Goal: Find specific page/section: Find specific page/section

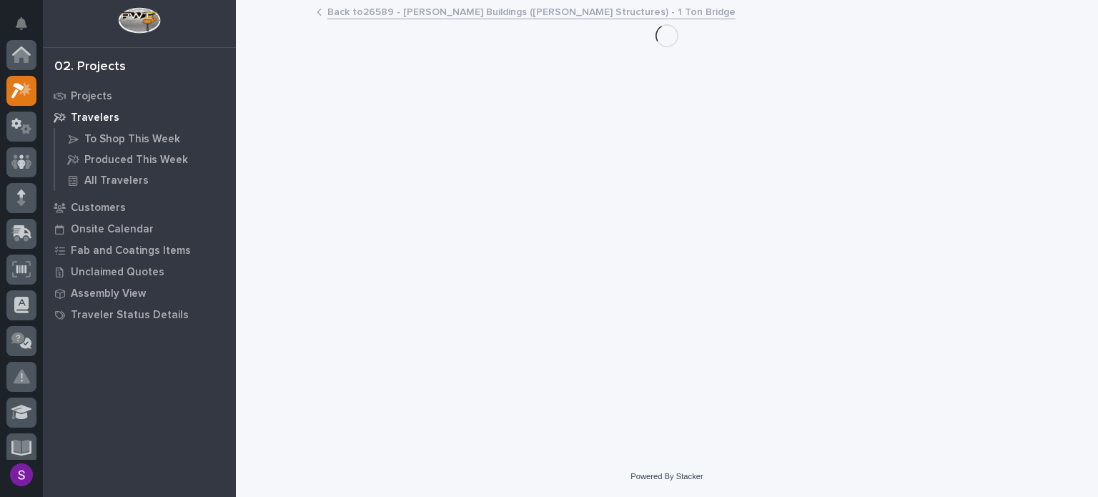
scroll to position [36, 0]
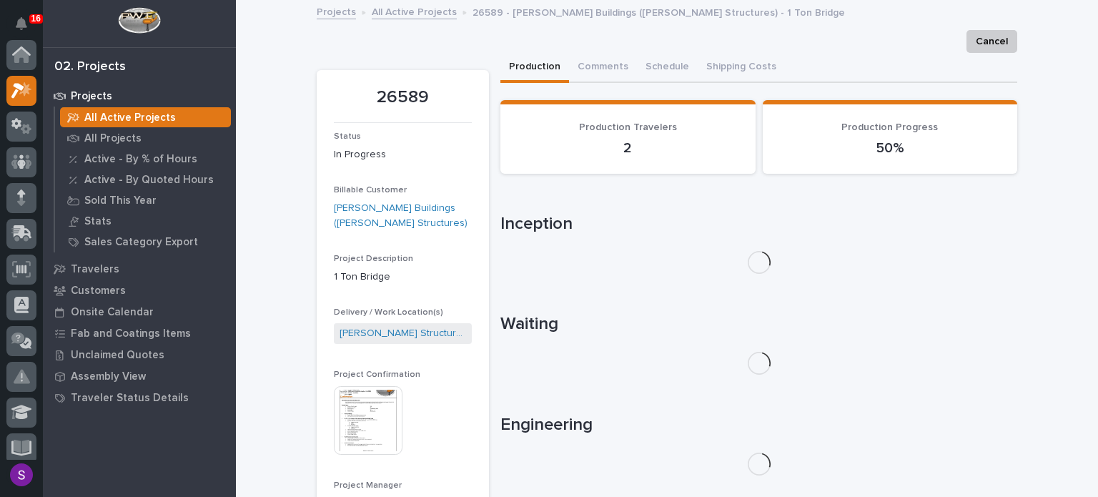
scroll to position [36, 0]
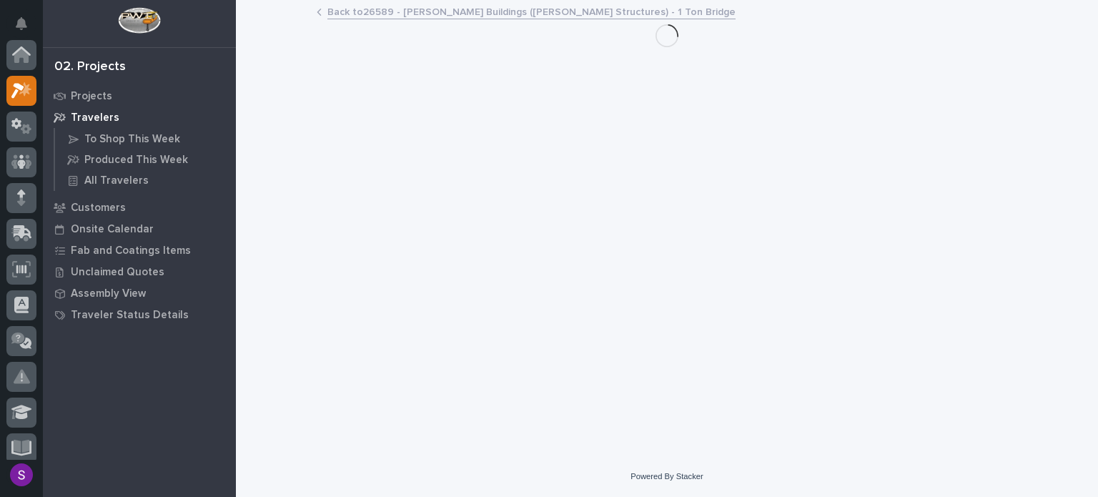
scroll to position [36, 0]
click at [394, 14] on link "Back to 26589 - [PERSON_NAME] Buildings ([PERSON_NAME] Structures) - 1 Ton Brid…" at bounding box center [532, 11] width 408 height 16
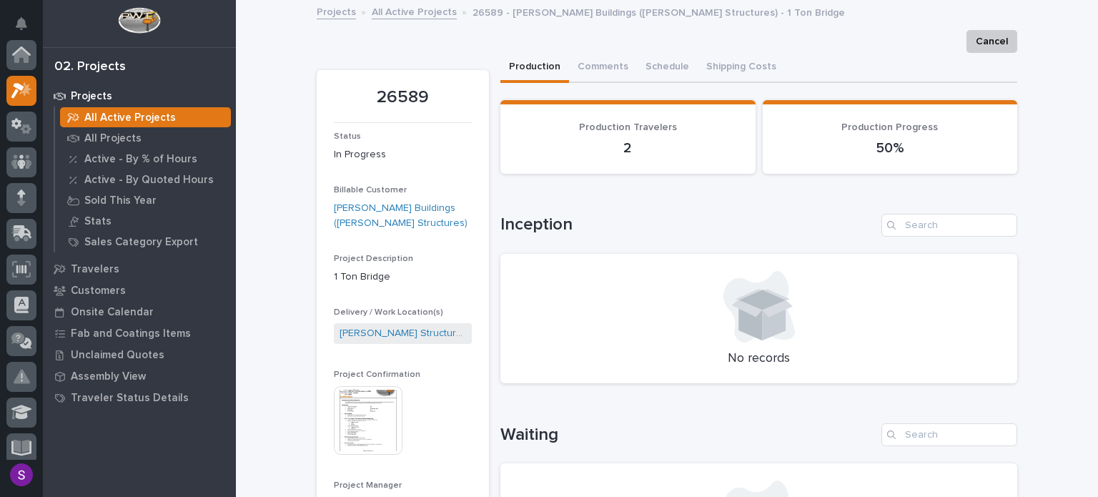
scroll to position [36, 0]
click at [395, 11] on link "All Active Projects" at bounding box center [414, 11] width 85 height 16
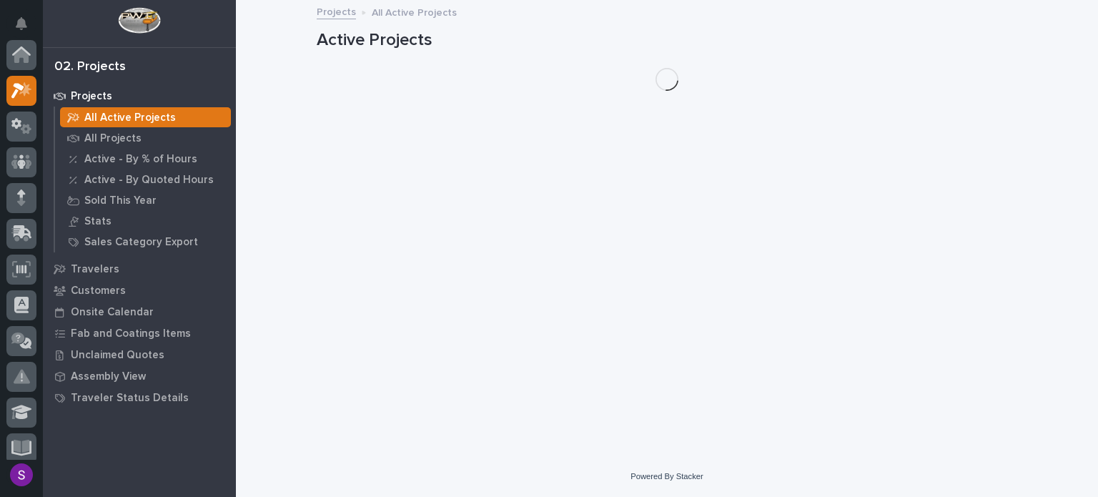
scroll to position [36, 0]
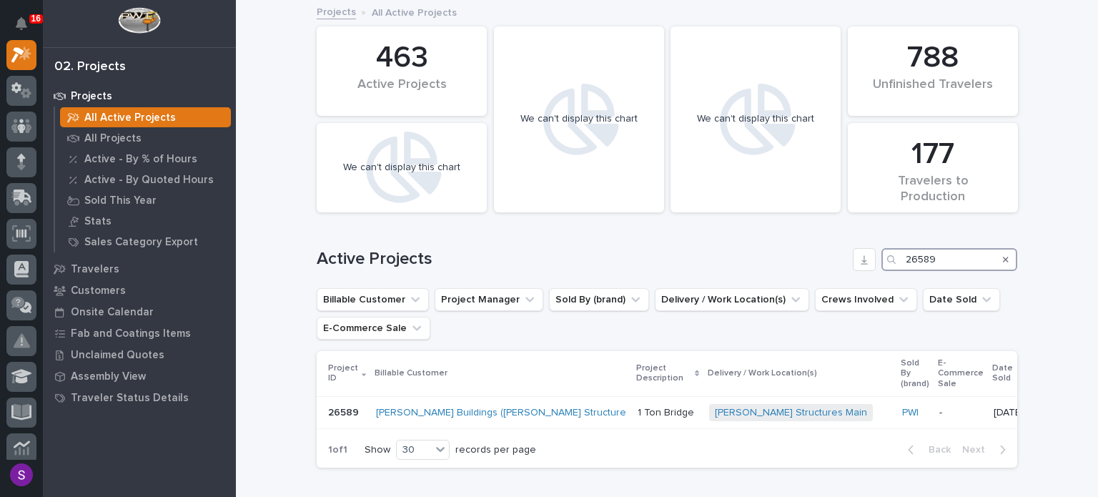
drag, startPoint x: 953, startPoint y: 250, endPoint x: 903, endPoint y: 261, distance: 50.5
click at [887, 260] on div "26589" at bounding box center [950, 259] width 136 height 23
click at [952, 258] on input "26589" at bounding box center [950, 259] width 136 height 23
click at [951, 258] on input "26589" at bounding box center [950, 259] width 136 height 23
drag, startPoint x: 951, startPoint y: 258, endPoint x: 915, endPoint y: 258, distance: 36.5
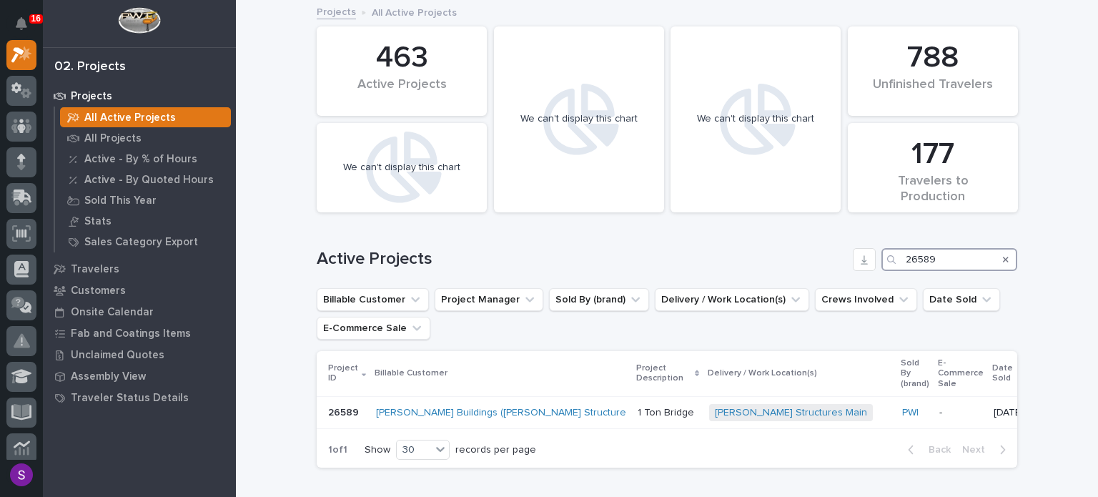
click at [893, 262] on div "26589" at bounding box center [950, 259] width 136 height 23
paste input "697"
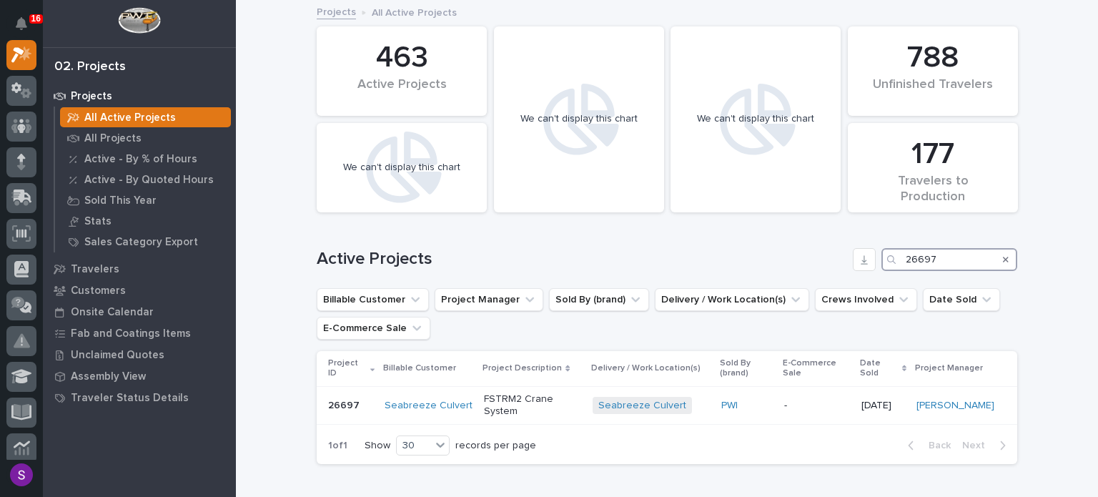
scroll to position [72, 0]
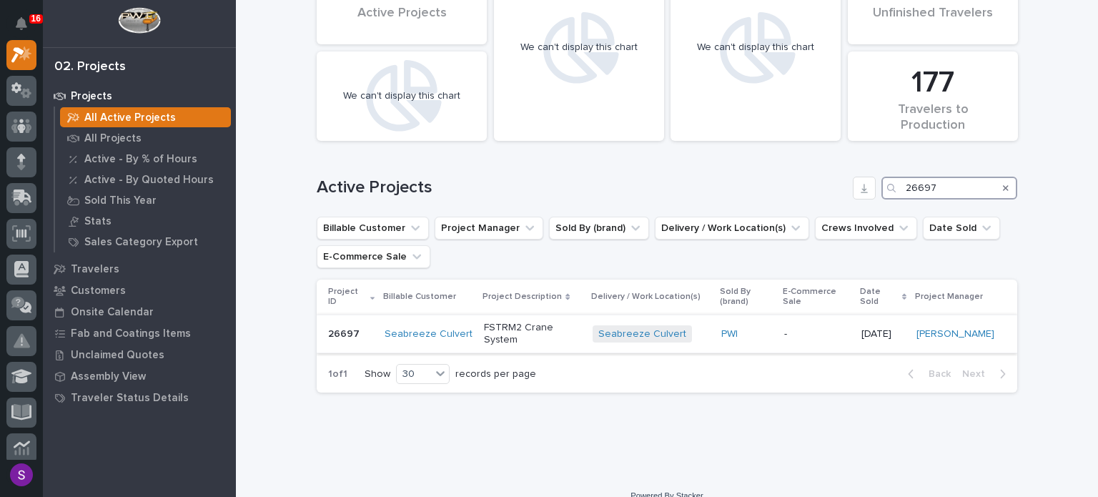
type input "26697"
click at [755, 323] on div "PWI" at bounding box center [748, 335] width 52 height 24
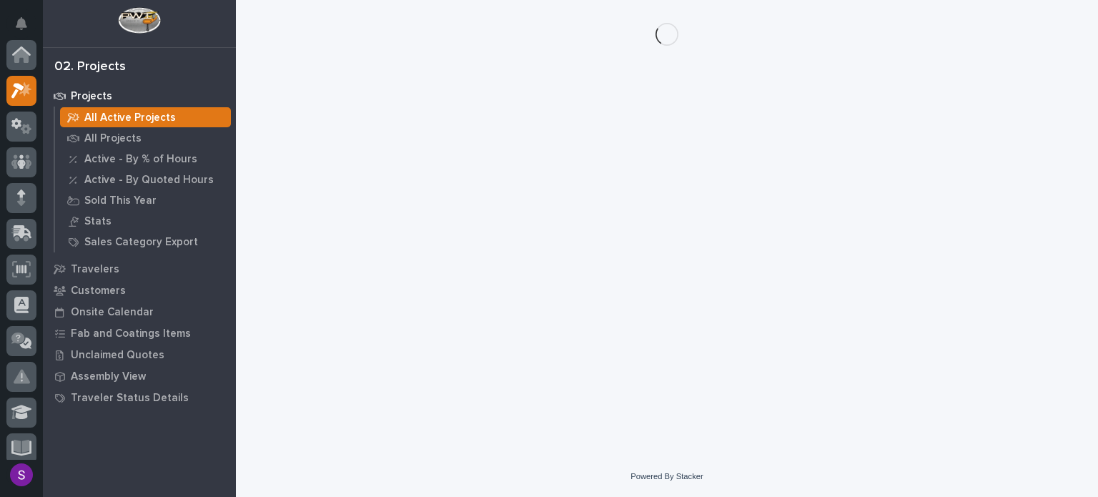
scroll to position [36, 0]
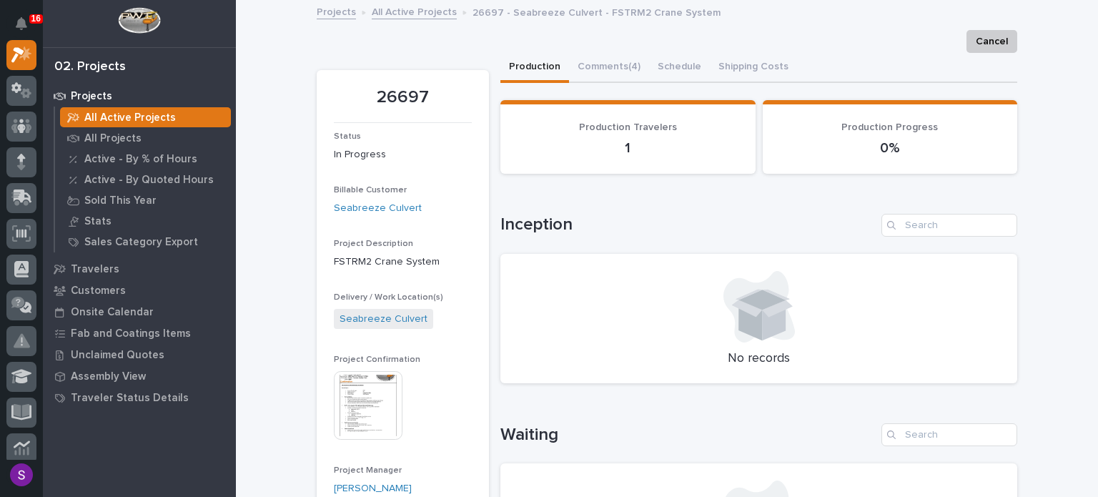
click at [357, 388] on img at bounding box center [368, 405] width 69 height 69
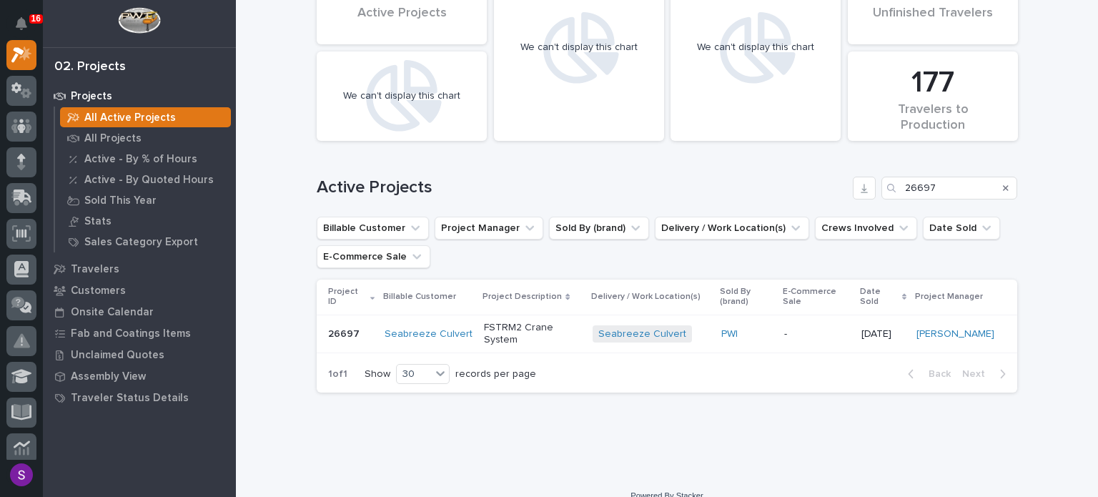
scroll to position [72, 0]
click at [810, 327] on div "-" at bounding box center [818, 334] width 66 height 24
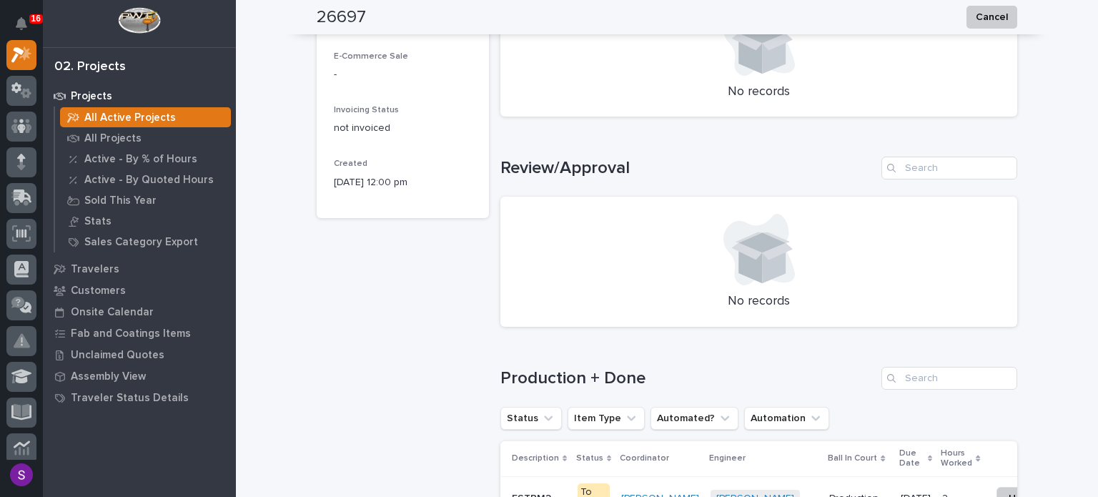
scroll to position [652, 0]
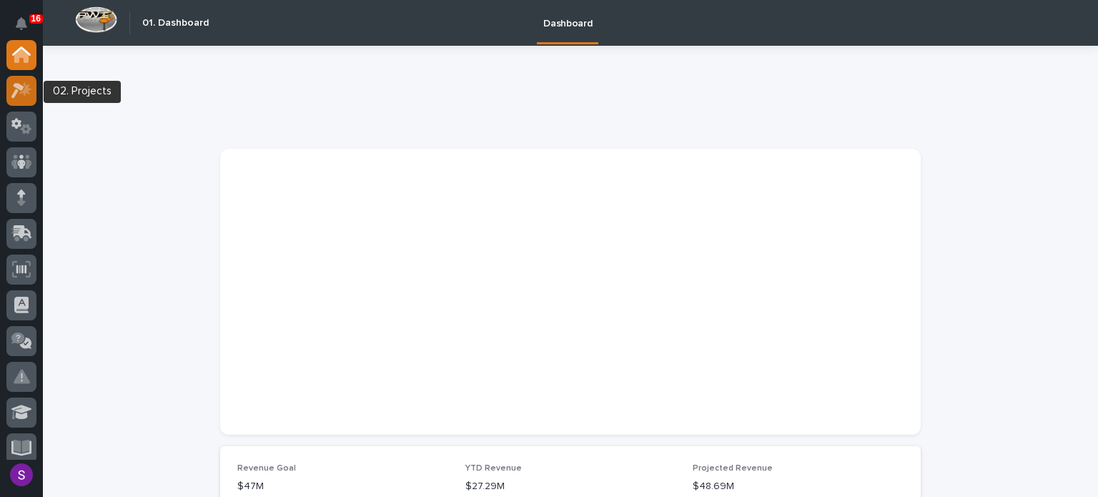
click at [23, 86] on icon at bounding box center [17, 91] width 13 height 16
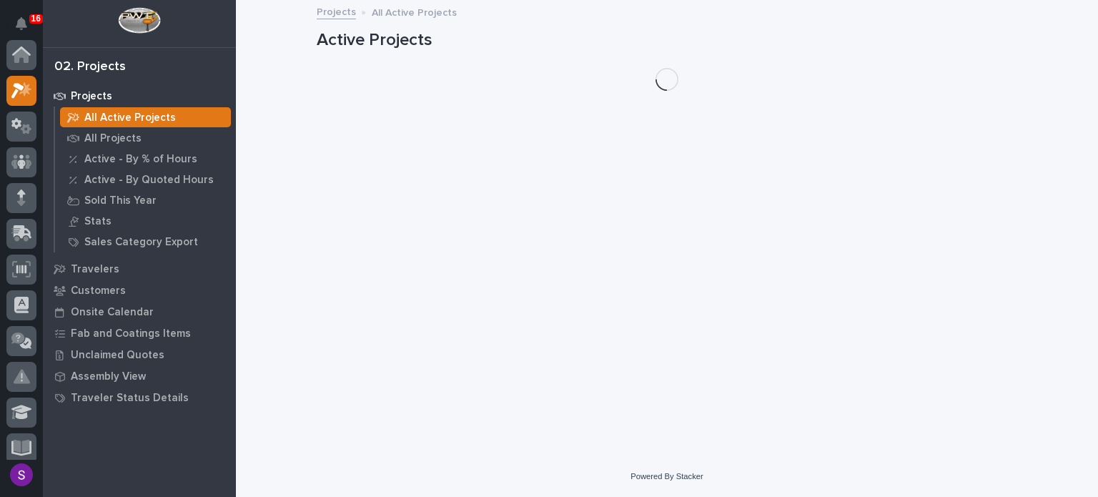
scroll to position [36, 0]
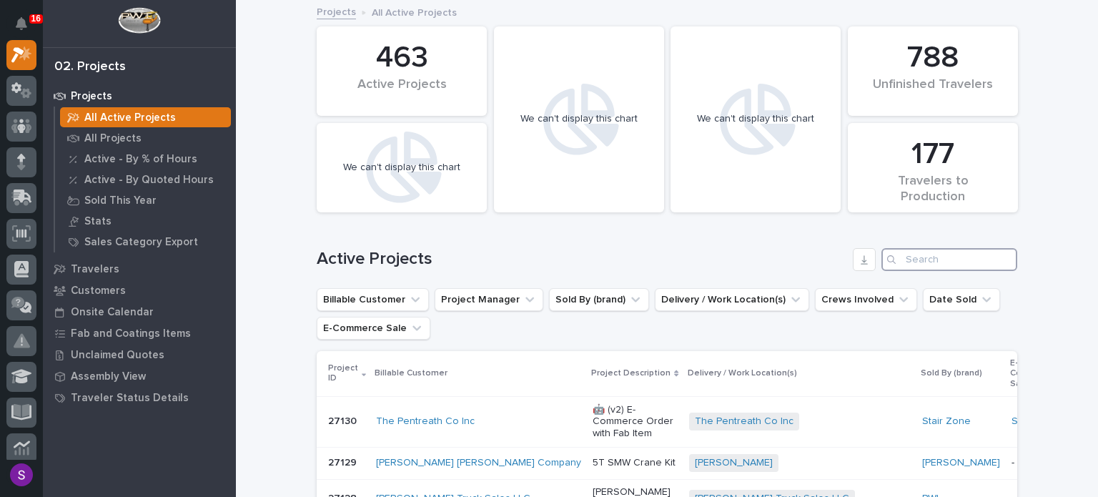
click at [938, 262] on input "Search" at bounding box center [950, 259] width 136 height 23
paste input "26697"
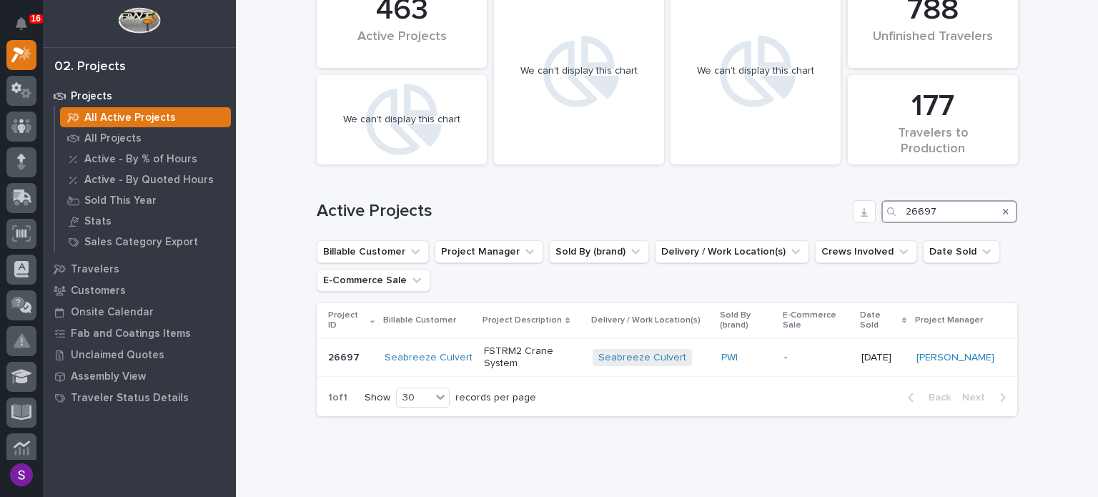
scroll to position [72, 0]
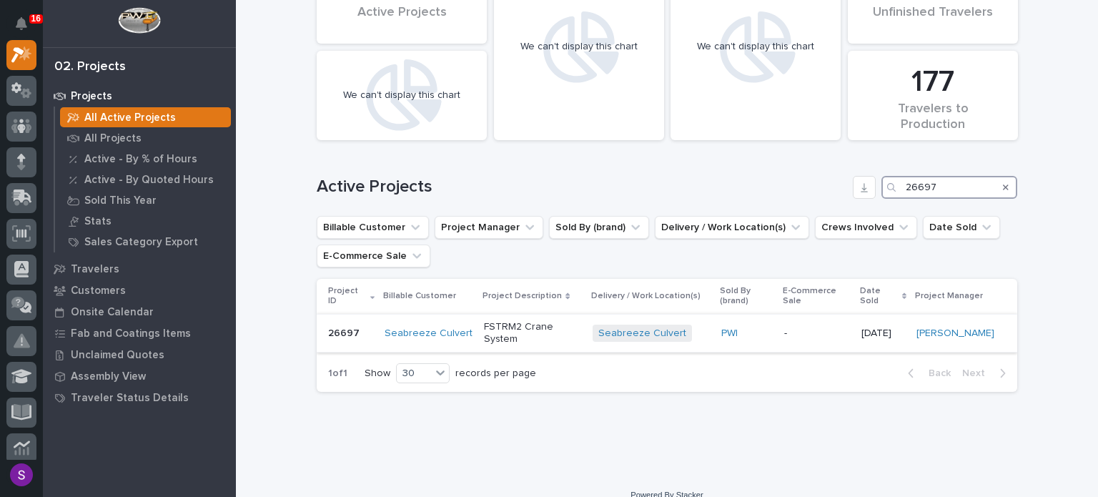
type input "26697"
click at [790, 329] on div "-" at bounding box center [818, 334] width 66 height 24
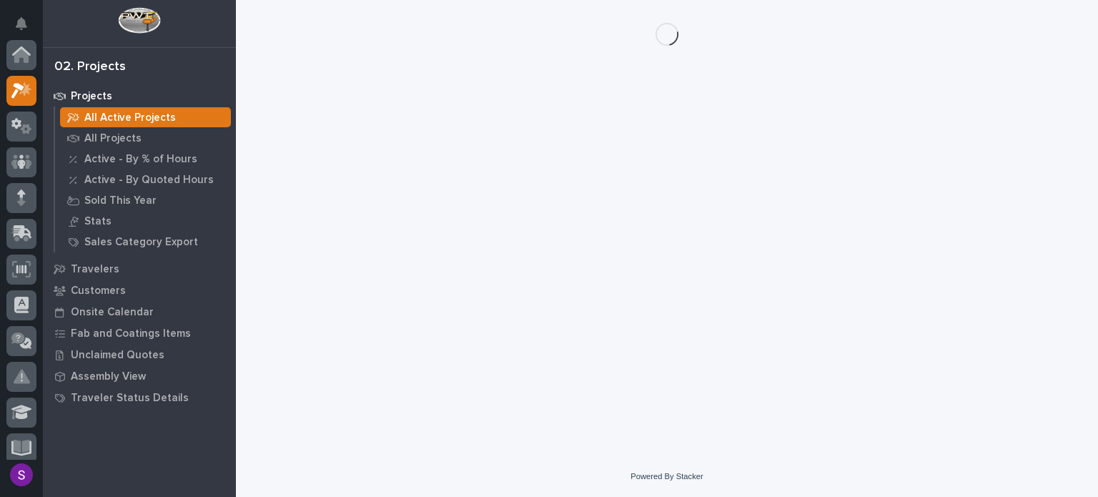
scroll to position [36, 0]
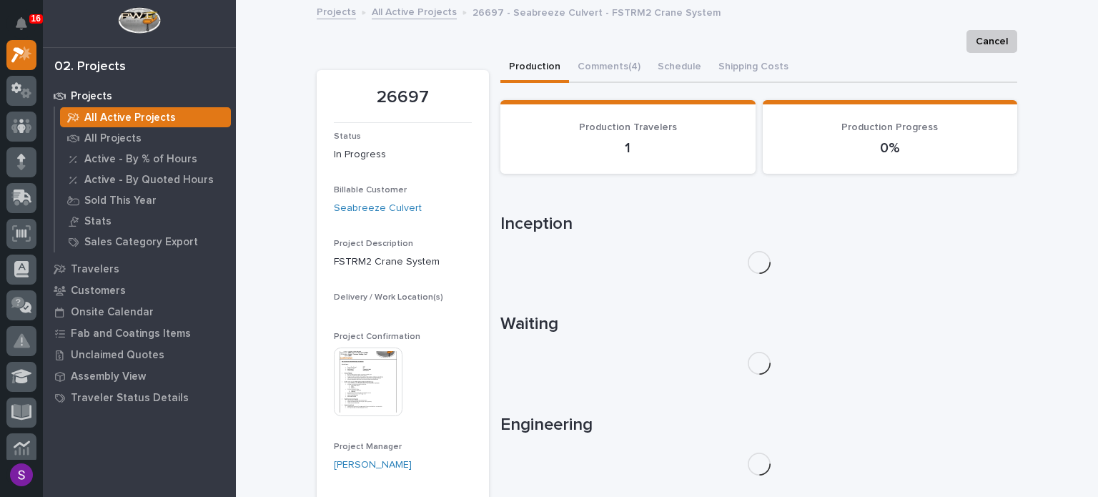
click at [365, 395] on img at bounding box center [368, 382] width 69 height 69
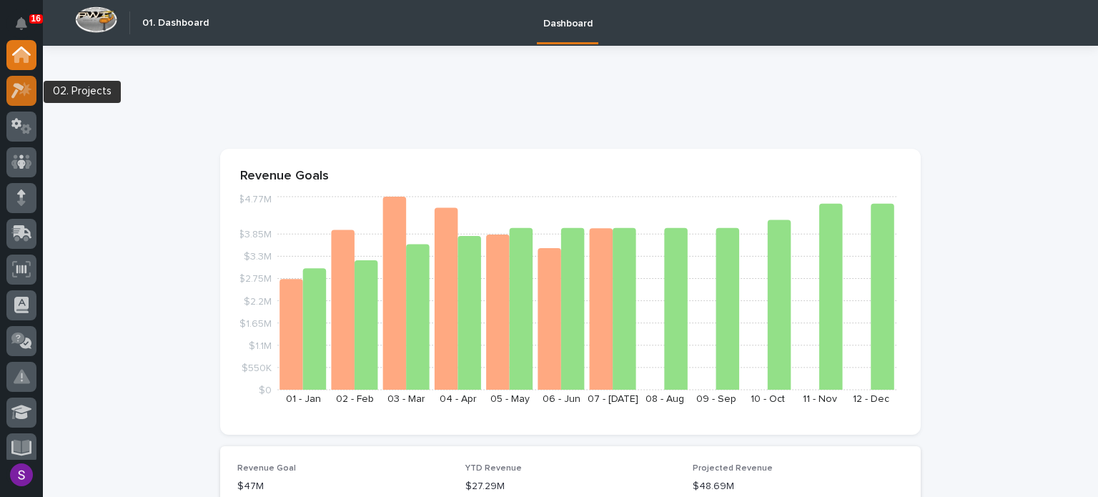
click at [24, 99] on div at bounding box center [21, 91] width 30 height 30
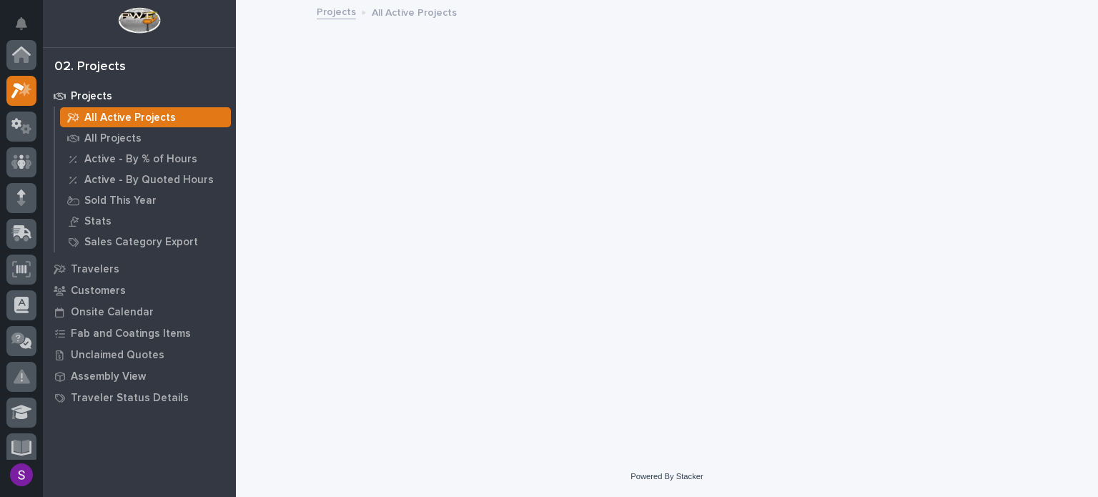
scroll to position [36, 0]
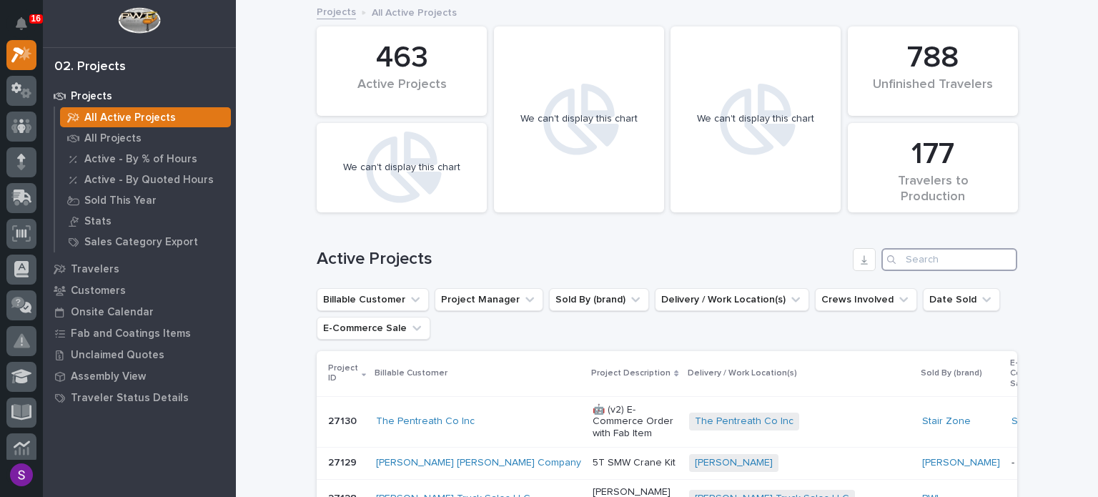
click at [911, 257] on input "Search" at bounding box center [950, 259] width 136 height 23
paste input "26697"
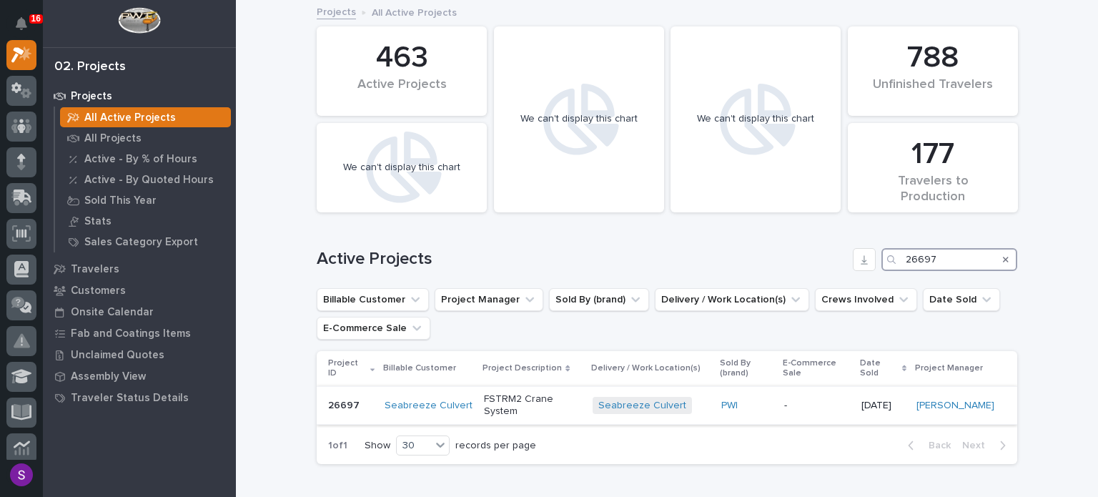
type input "26697"
click at [554, 398] on div "FSTRM2 Crane System" at bounding box center [532, 406] width 97 height 36
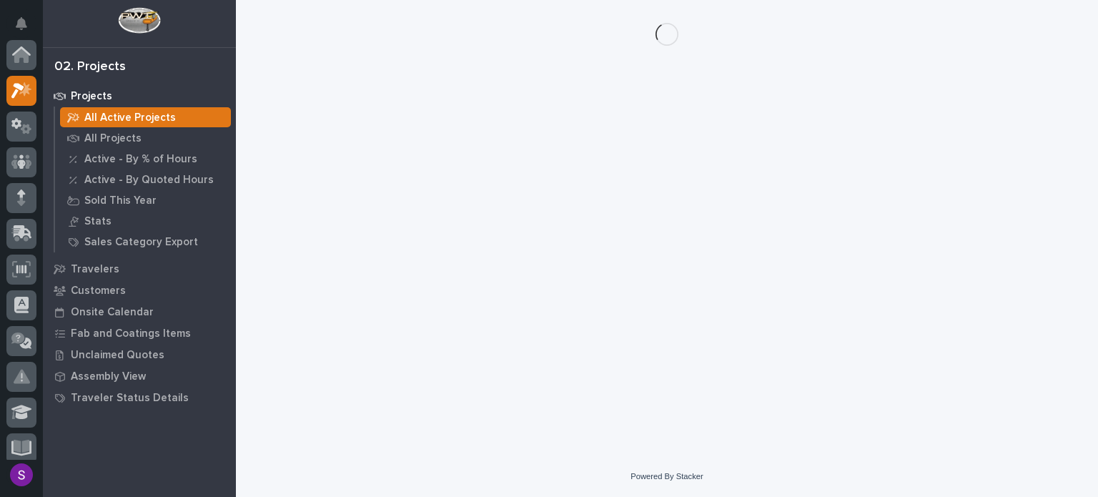
scroll to position [36, 0]
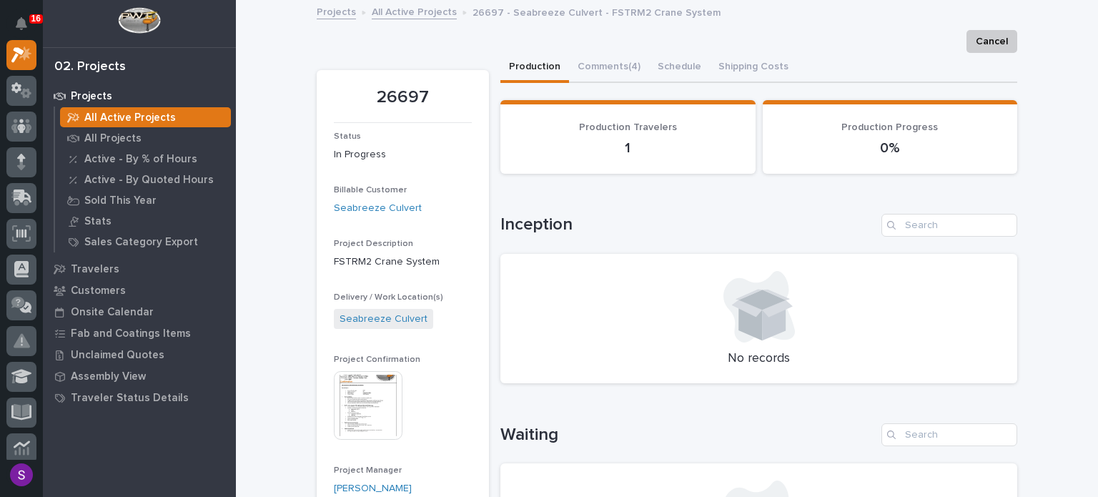
click at [373, 419] on img at bounding box center [368, 405] width 69 height 69
